Goal: Task Accomplishment & Management: Manage account settings

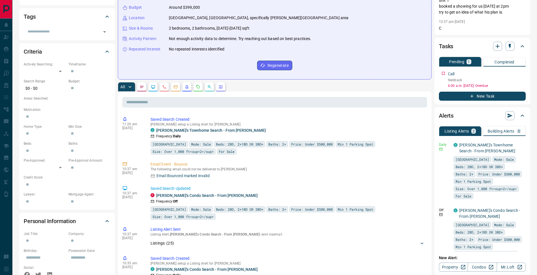
scroll to position [229, 0]
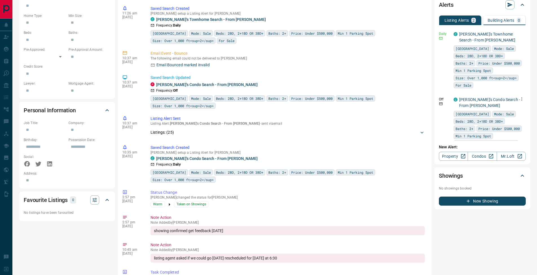
click at [522, 99] on icon "button" at bounding box center [522, 98] width 1 height 3
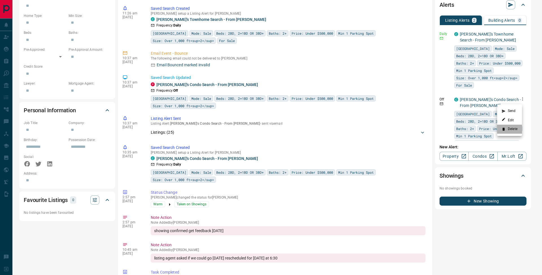
click at [516, 128] on li "Delete" at bounding box center [509, 129] width 25 height 9
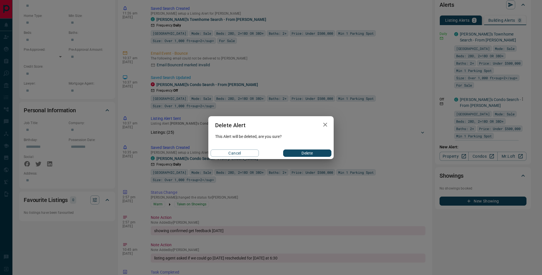
click at [297, 153] on button "Delete" at bounding box center [307, 153] width 48 height 7
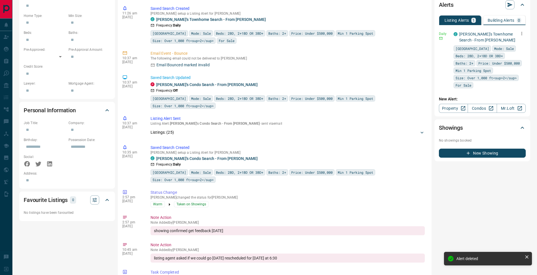
click at [522, 31] on icon "button" at bounding box center [522, 33] width 5 height 5
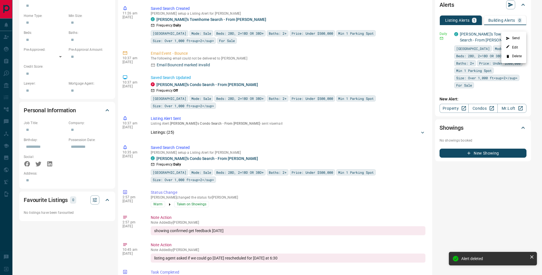
click at [520, 35] on li "Send" at bounding box center [513, 38] width 25 height 9
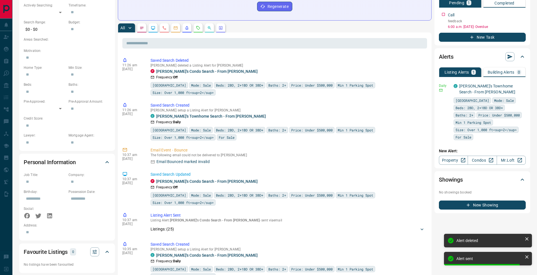
scroll to position [64, 0]
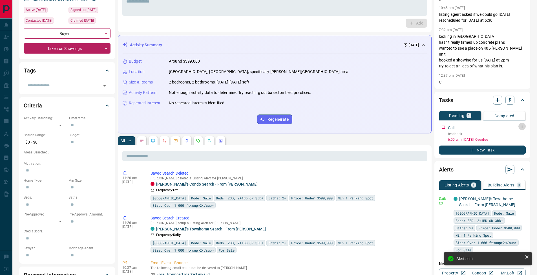
click at [523, 124] on icon "button" at bounding box center [522, 126] width 5 height 5
click at [520, 126] on ul "Edit Delete" at bounding box center [513, 135] width 25 height 21
click at [514, 130] on li "Edit" at bounding box center [513, 131] width 25 height 8
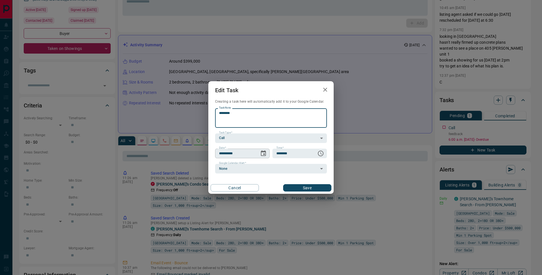
click at [264, 156] on icon "Choose date, selected date is Sep 12, 2025" at bounding box center [263, 153] width 7 height 7
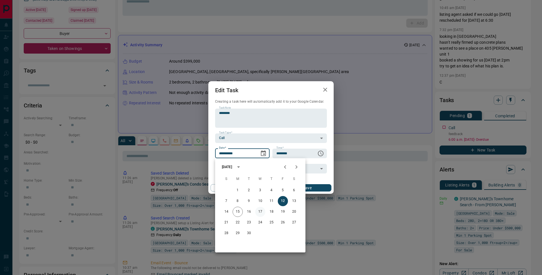
click at [258, 212] on button "17" at bounding box center [260, 212] width 10 height 10
type input "**********"
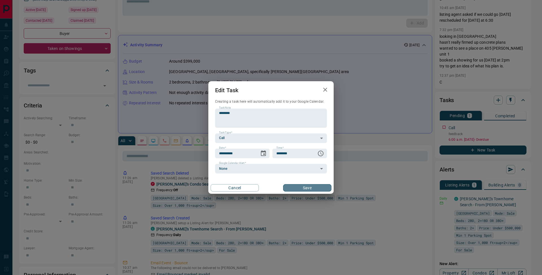
click at [317, 190] on button "Save" at bounding box center [307, 187] width 48 height 7
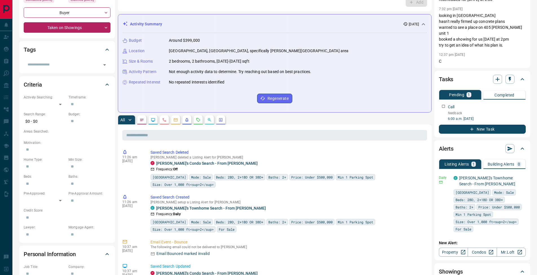
scroll to position [0, 0]
